Goal: Information Seeking & Learning: Learn about a topic

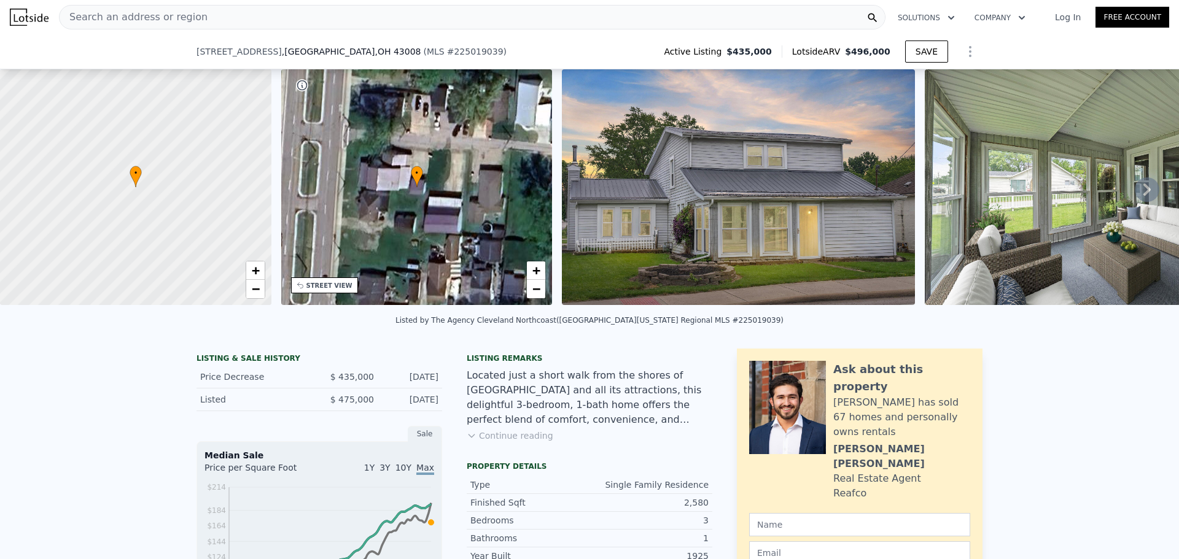
scroll to position [180, 0]
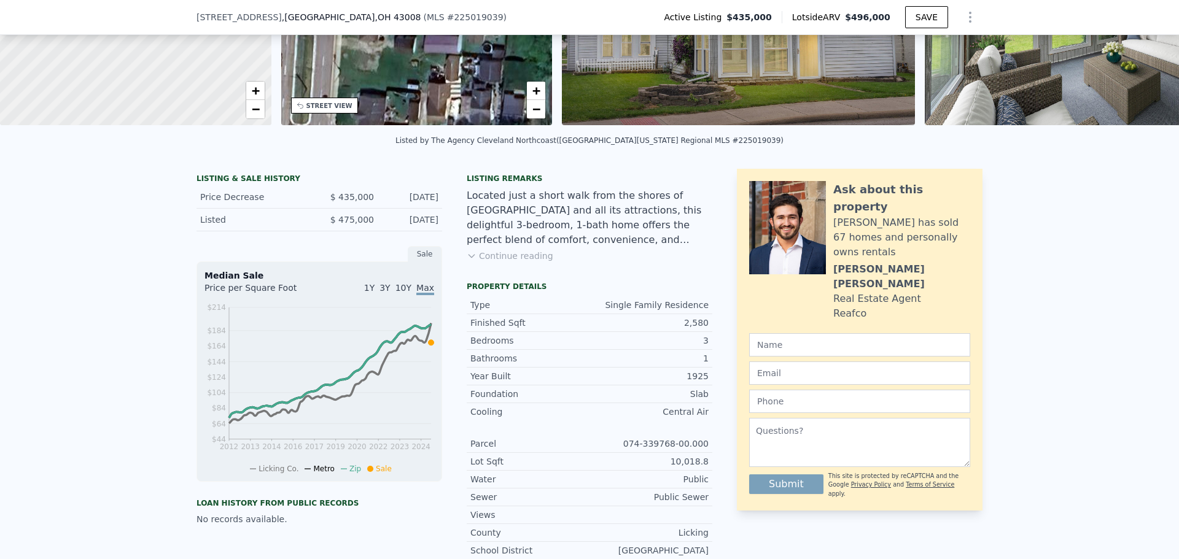
click at [258, 186] on div "LISTING & SALE HISTORY" at bounding box center [320, 180] width 246 height 12
click at [197, 186] on div "LISTING & SALE HISTORY" at bounding box center [320, 180] width 246 height 12
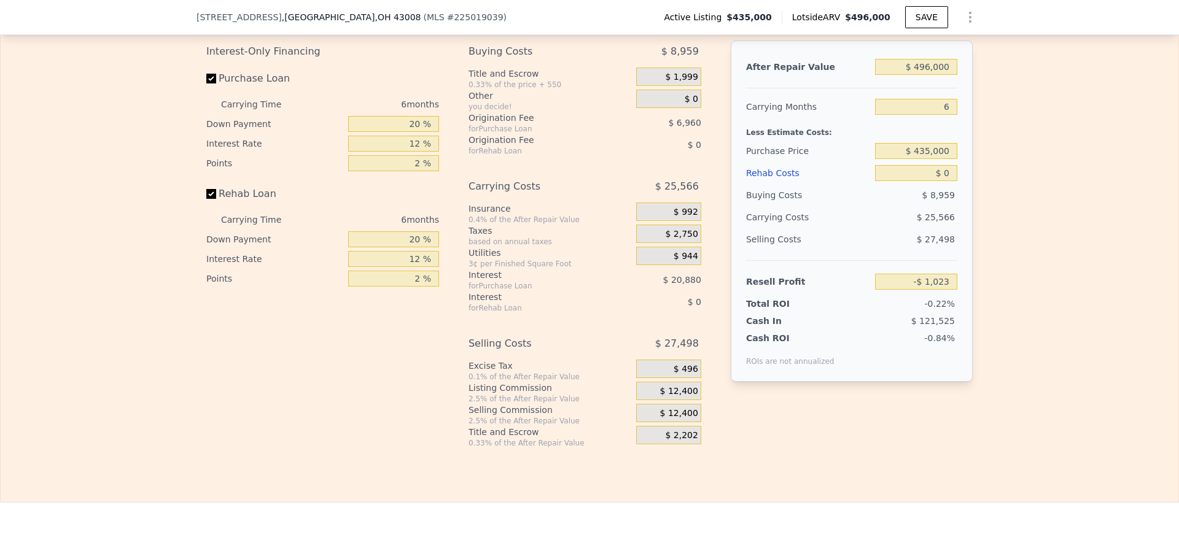
scroll to position [1715, 0]
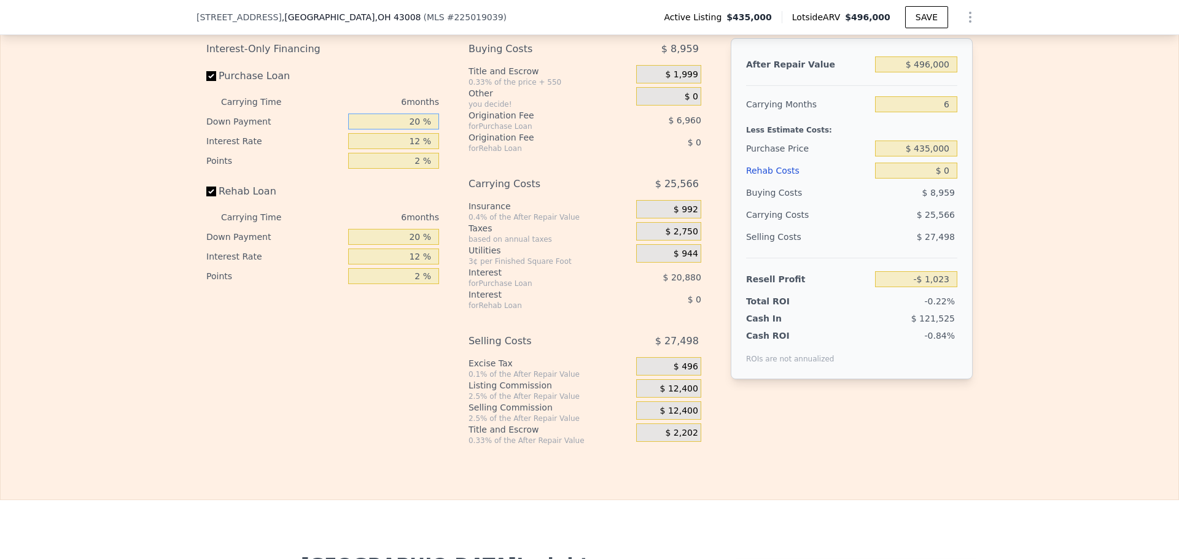
drag, startPoint x: 399, startPoint y: 140, endPoint x: 446, endPoint y: 144, distance: 47.5
click at [446, 144] on div "Interest-Only Financing Purchase Loan Carrying Time 6 months Down Payment 20 % …" at bounding box center [589, 242] width 766 height 408
click at [424, 359] on div "Interest-Only Financing Purchase Loan Carrying Time 6 months Down Payment 20 % …" at bounding box center [327, 242] width 243 height 408
click at [1040, 159] on div "Edit the assumptions in yellow boxes. Input profit to calculate an offer price.…" at bounding box center [590, 217] width 1178 height 457
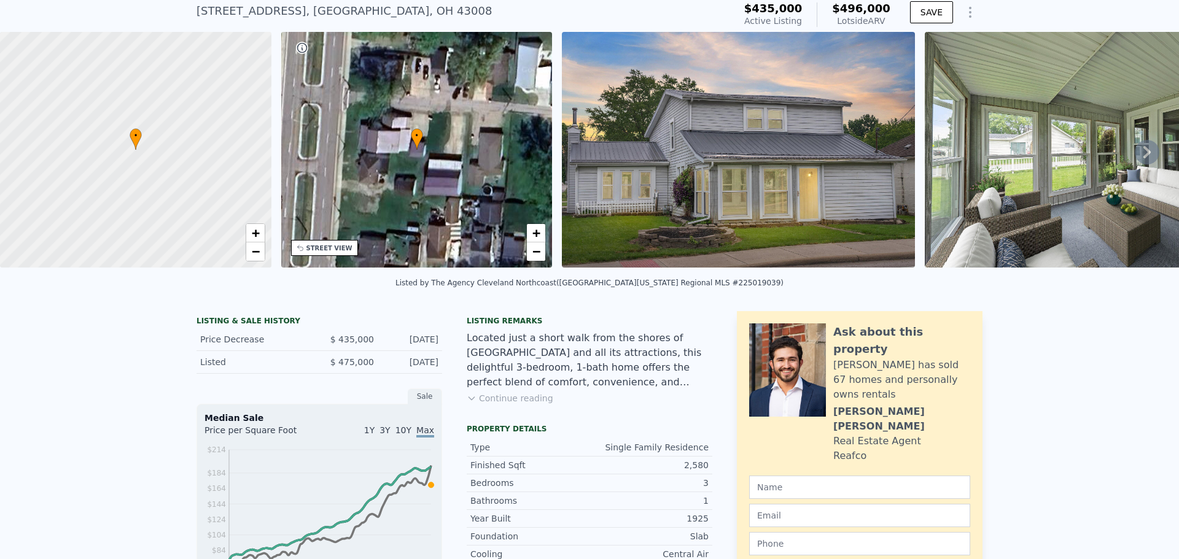
scroll to position [4, 0]
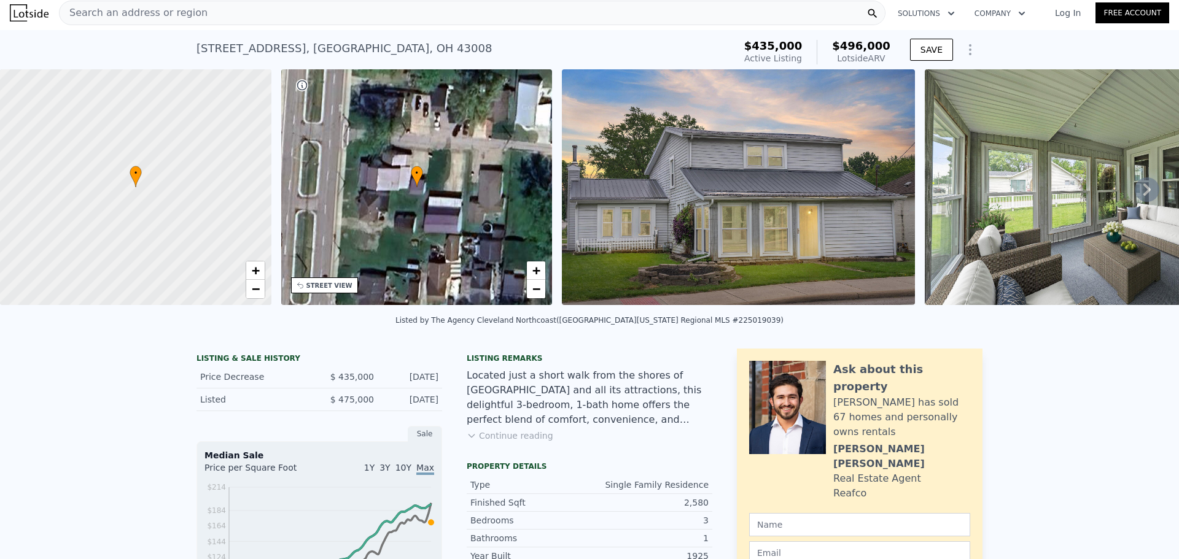
click at [211, 406] on div "Listed" at bounding box center [254, 400] width 109 height 12
click at [345, 405] on span "$ 475,000" at bounding box center [352, 400] width 44 height 10
click at [400, 404] on div "[DATE]" at bounding box center [411, 400] width 55 height 12
click at [419, 406] on div "[DATE]" at bounding box center [411, 400] width 55 height 12
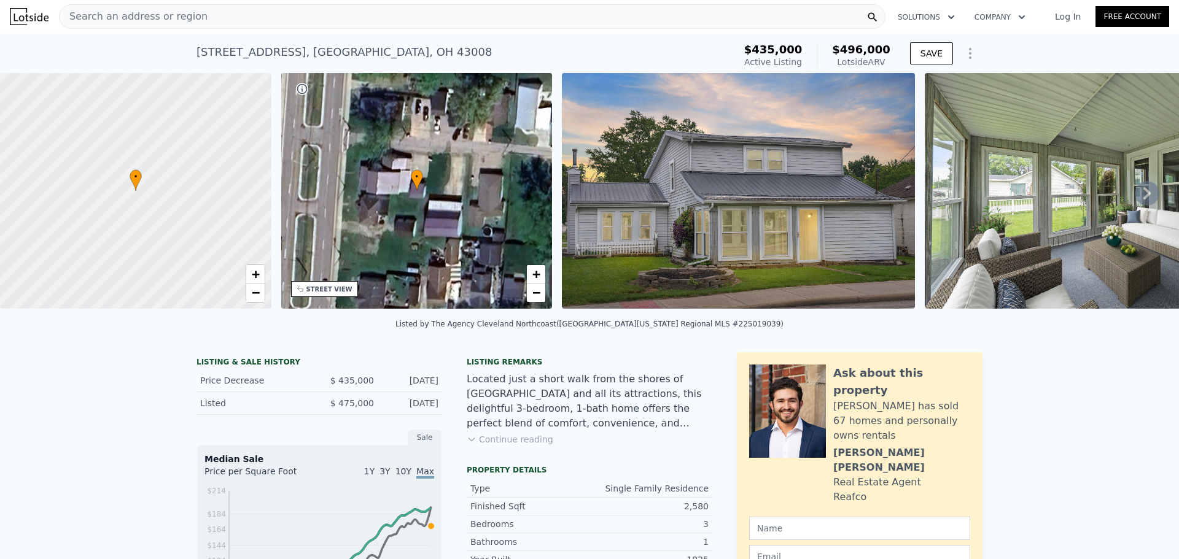
scroll to position [0, 0]
click at [966, 52] on icon "Show Options" at bounding box center [970, 54] width 15 height 15
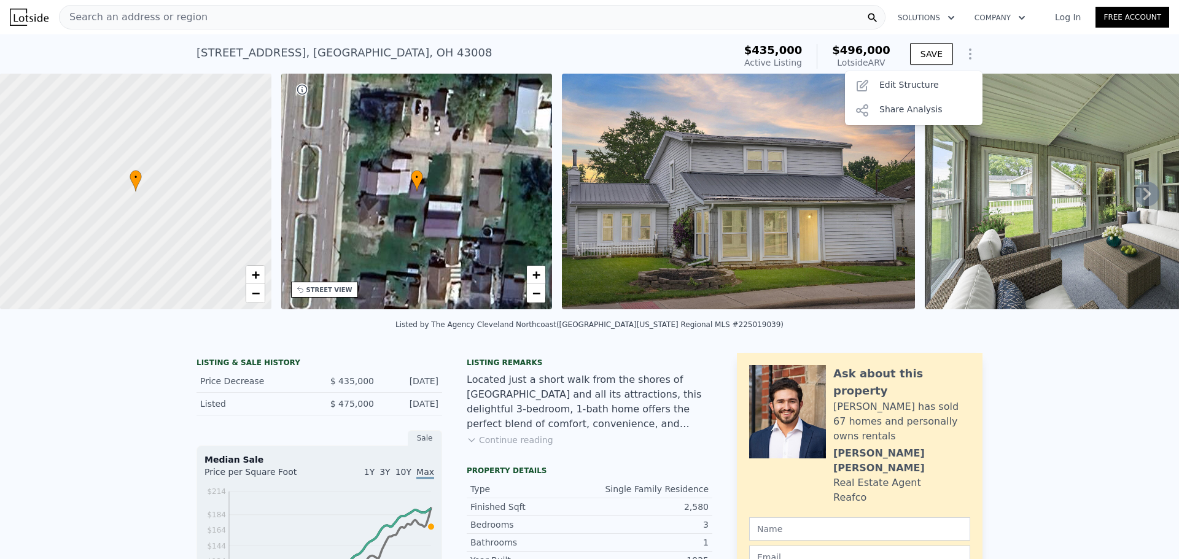
click at [741, 325] on div "Listed by The Agency Cleveland Northcoast (Columbus and Central Ohio Regional M…" at bounding box center [589, 328] width 1179 height 29
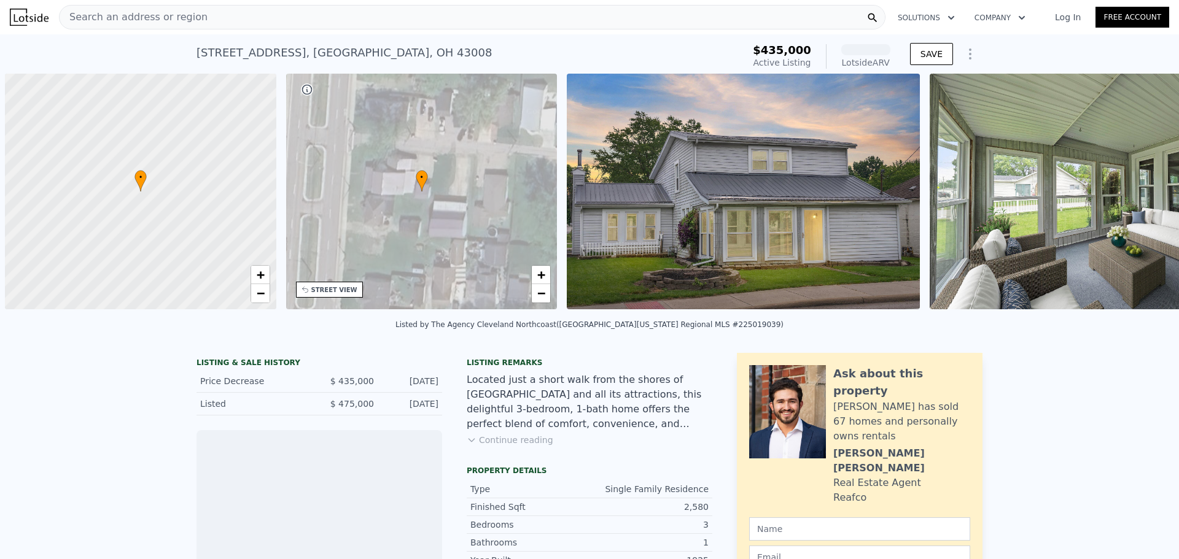
scroll to position [0, 5]
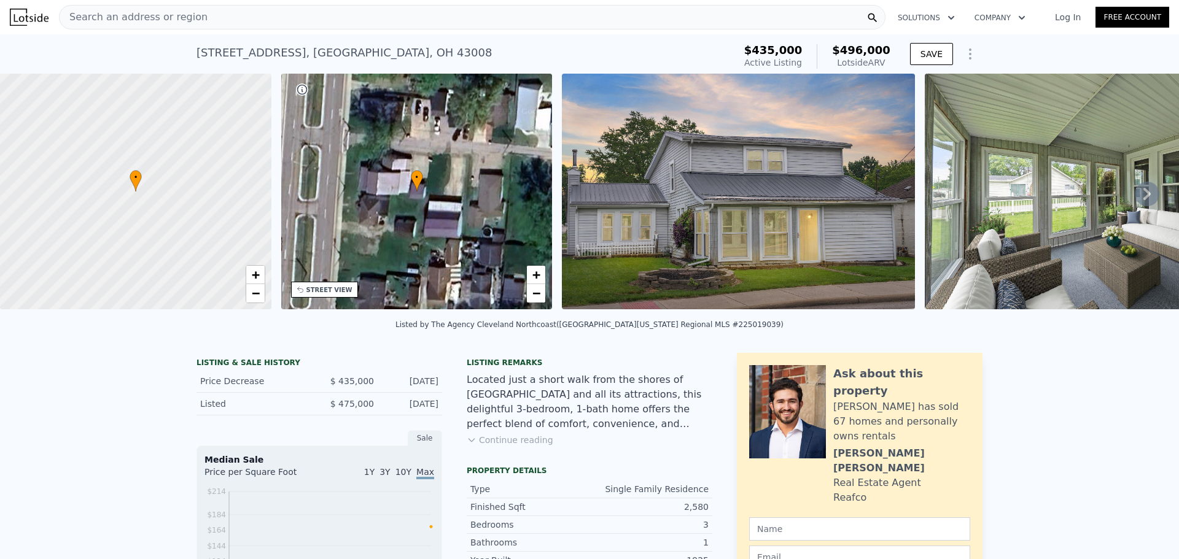
scroll to position [241, 0]
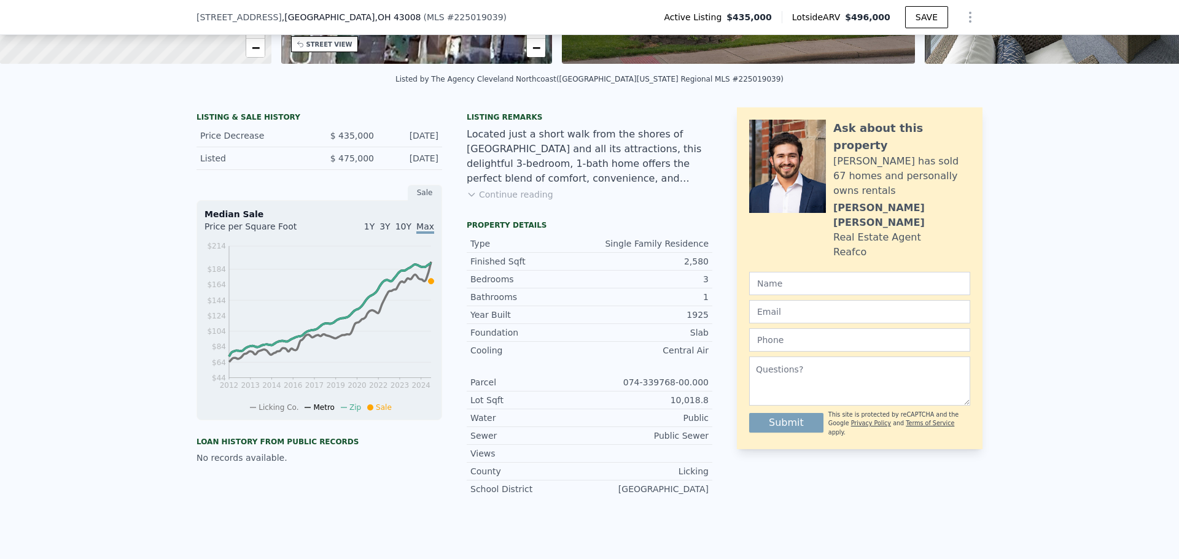
click at [209, 165] on div "Listed" at bounding box center [254, 158] width 109 height 12
click at [344, 163] on span "$ 475,000" at bounding box center [352, 159] width 44 height 10
click at [420, 165] on div "[DATE]" at bounding box center [411, 158] width 55 height 12
drag, startPoint x: 411, startPoint y: 139, endPoint x: 316, endPoint y: 137, distance: 94.6
click at [320, 137] on div "Price Decrease $ 435,000 Jul 11, 2025" at bounding box center [320, 136] width 246 height 23
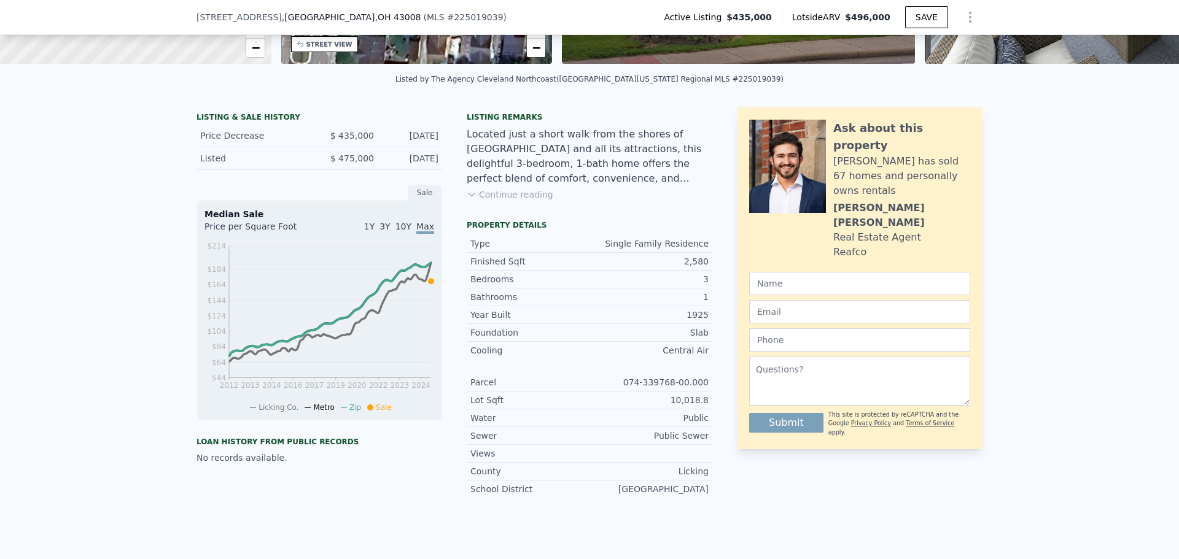
click at [251, 125] on div "LISTING & SALE HISTORY" at bounding box center [320, 118] width 246 height 12
click at [200, 125] on div "LISTING & SALE HISTORY" at bounding box center [320, 118] width 246 height 12
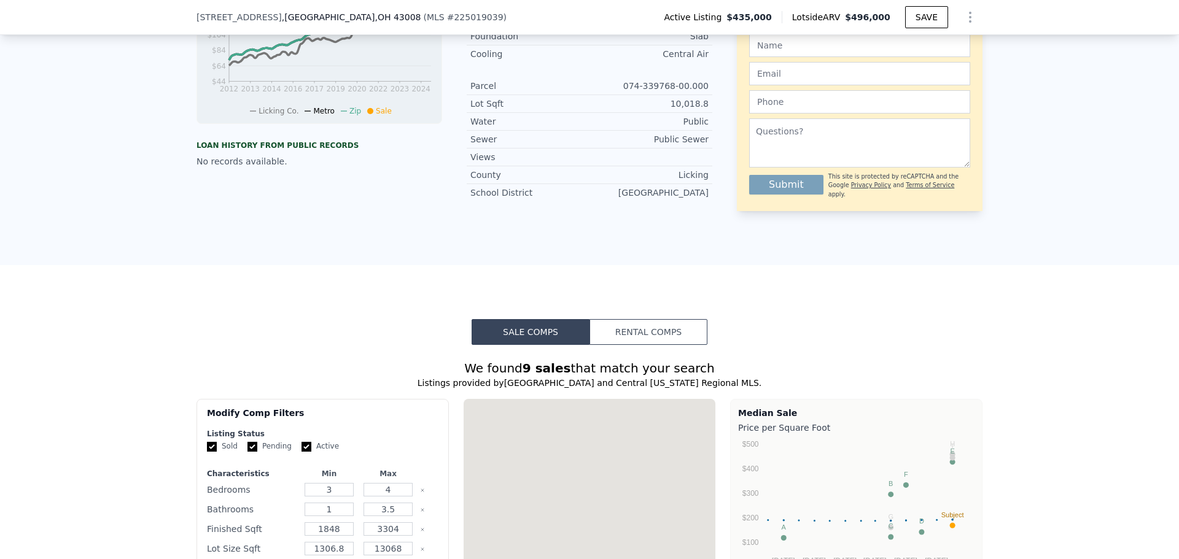
scroll to position [610, 0]
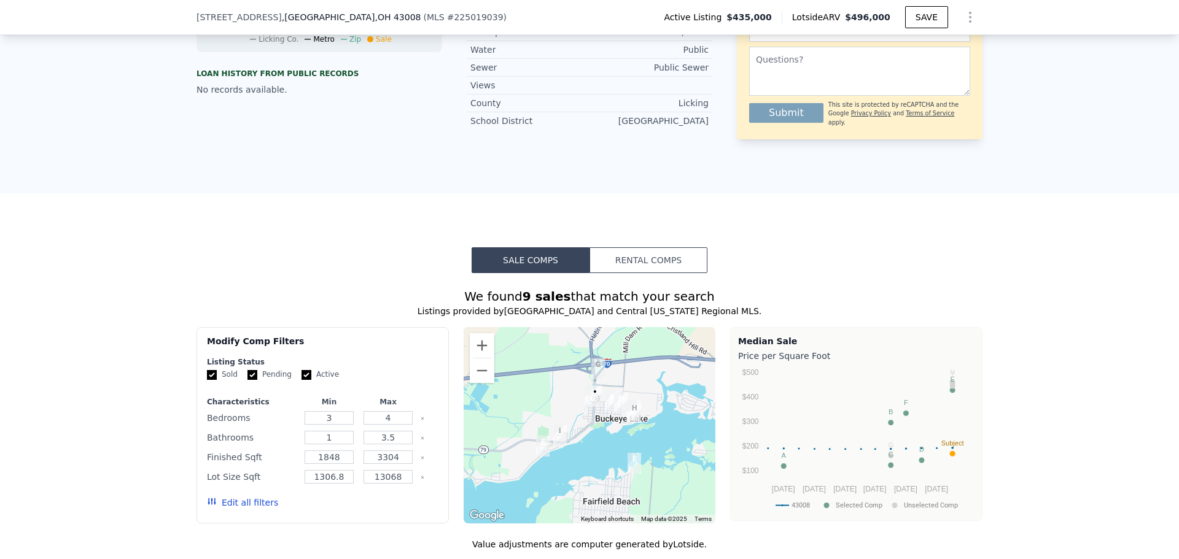
click at [643, 265] on button "Rental Comps" at bounding box center [649, 260] width 118 height 26
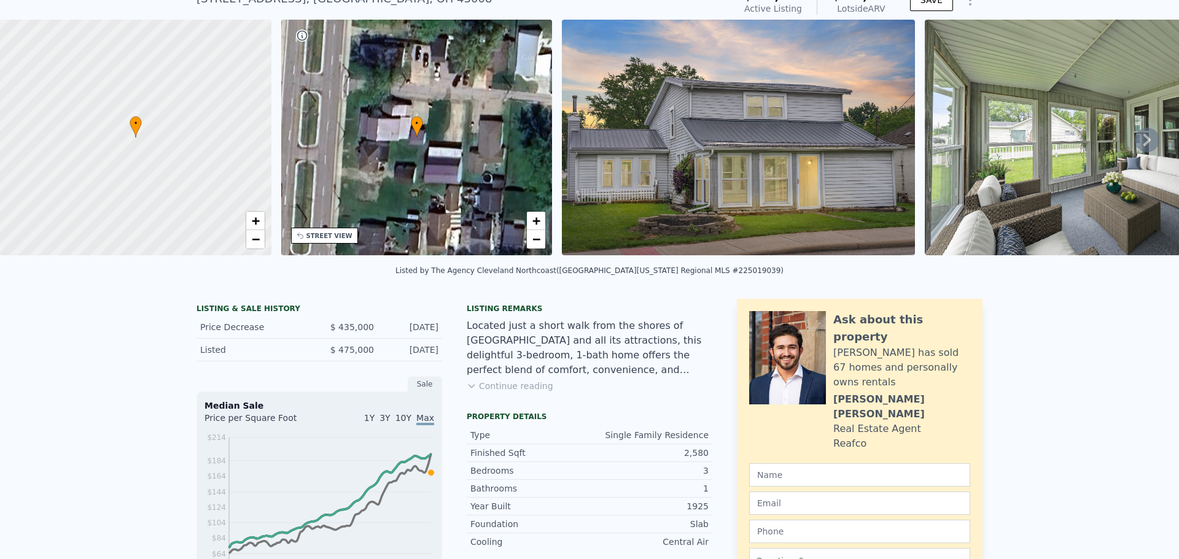
scroll to position [4, 0]
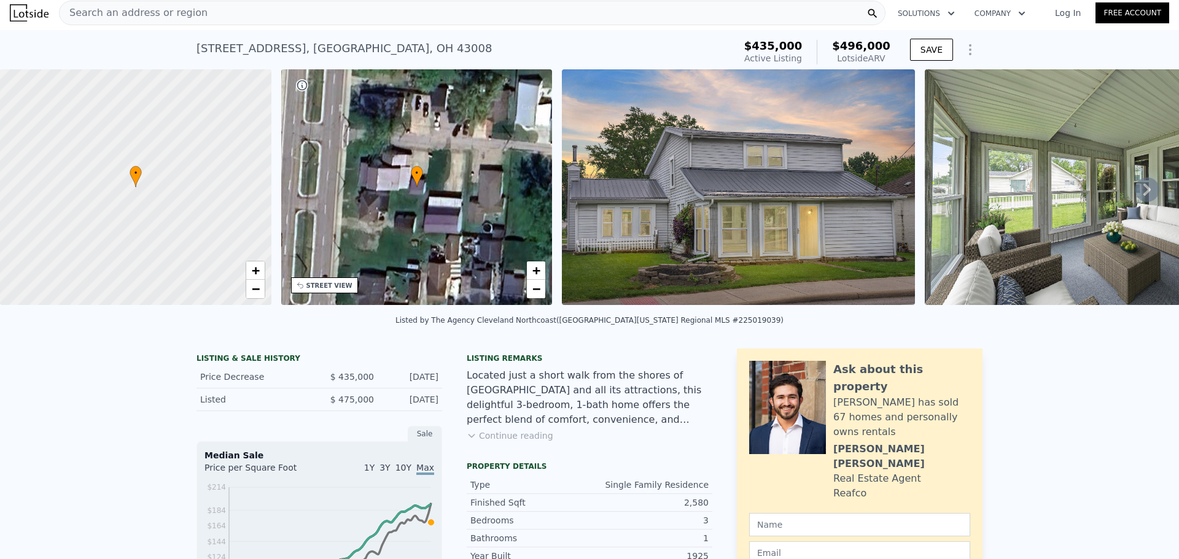
click at [523, 442] on button "Continue reading" at bounding box center [510, 436] width 87 height 12
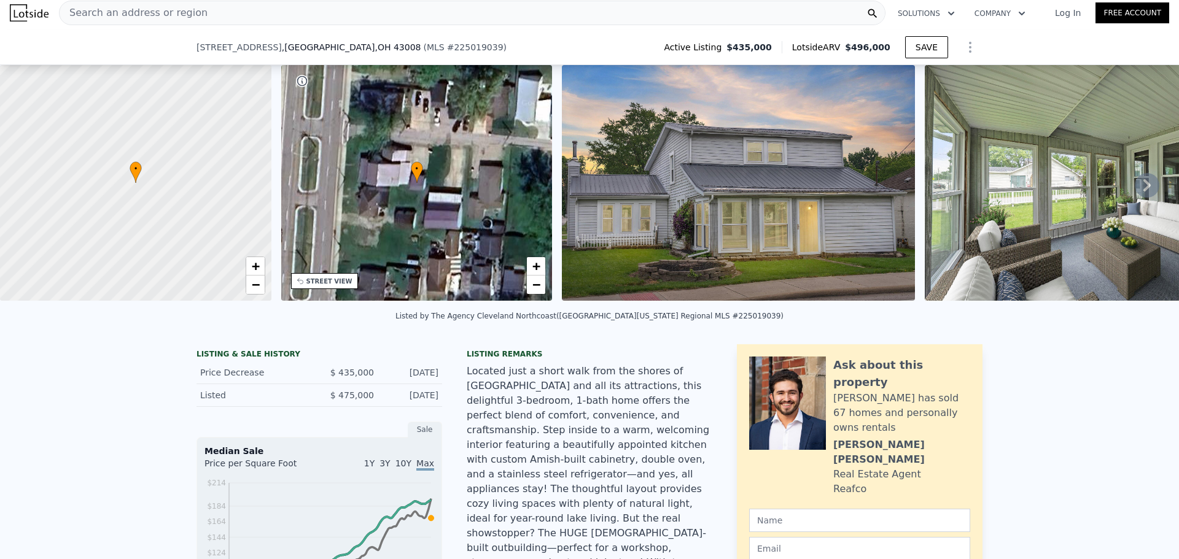
scroll to position [307, 0]
